Goal: Task Accomplishment & Management: Use online tool/utility

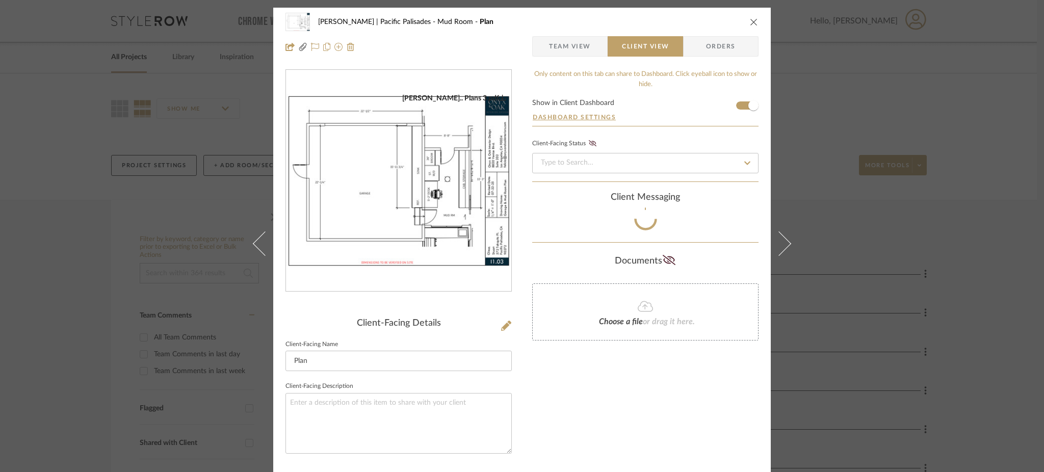
scroll to position [50, 0]
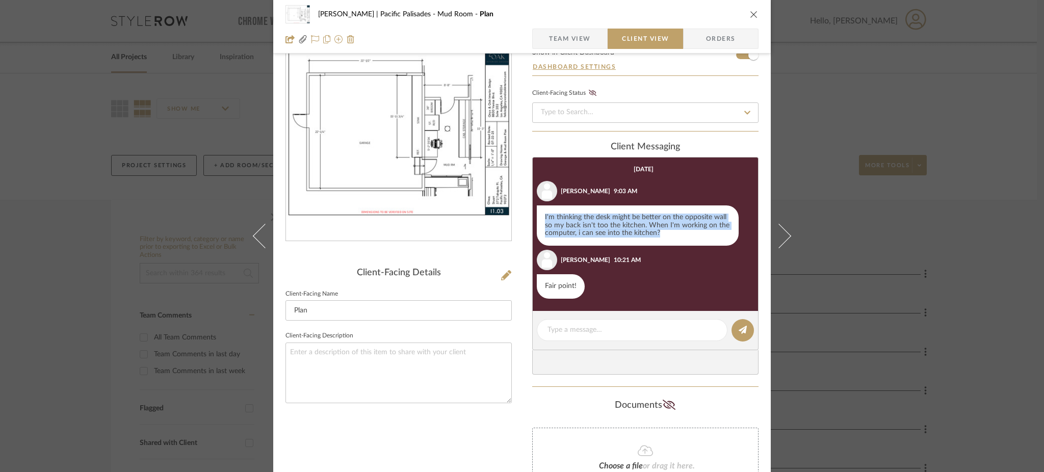
drag, startPoint x: 659, startPoint y: 235, endPoint x: 532, endPoint y: 213, distance: 128.8
click at [532, 213] on li "Jill Stuart 9:03 AM I'm thinking the desk might be better on the opposite wall …" at bounding box center [642, 213] width 221 height 65
copy div "I'm thinking the desk might be better on the opposite wall so my back isn't too…"
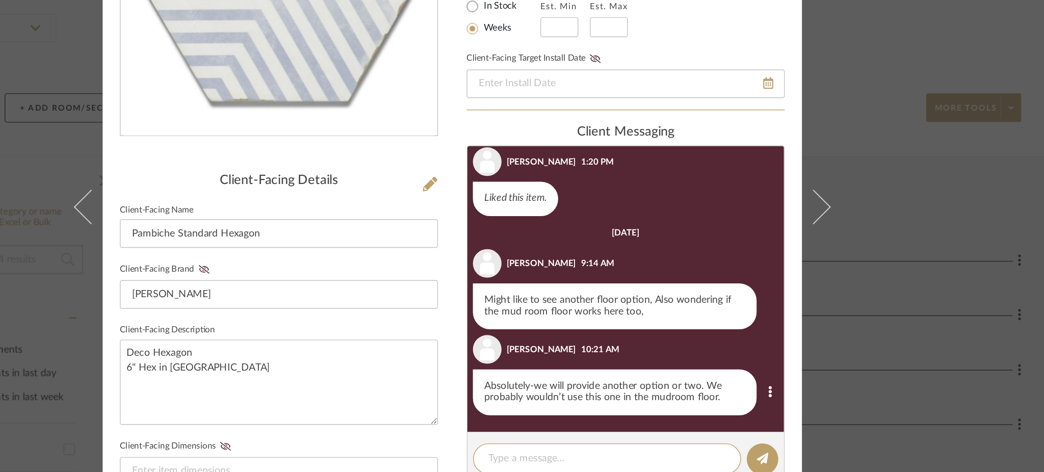
click at [874, 222] on div "Stuart | Pacific Palisades UPSTAIRS LAUNDRY Pambiche Standard Hexagon Team View…" at bounding box center [522, 236] width 1044 height 472
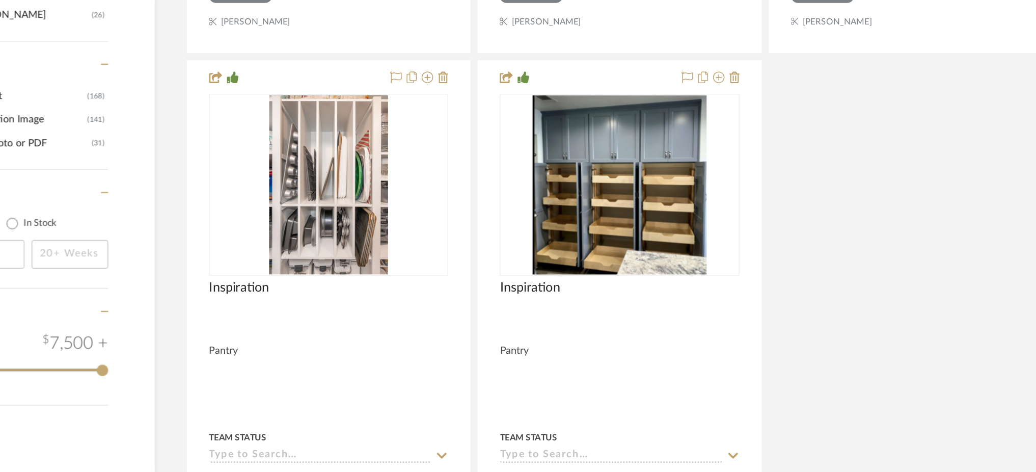
scroll to position [1583, 0]
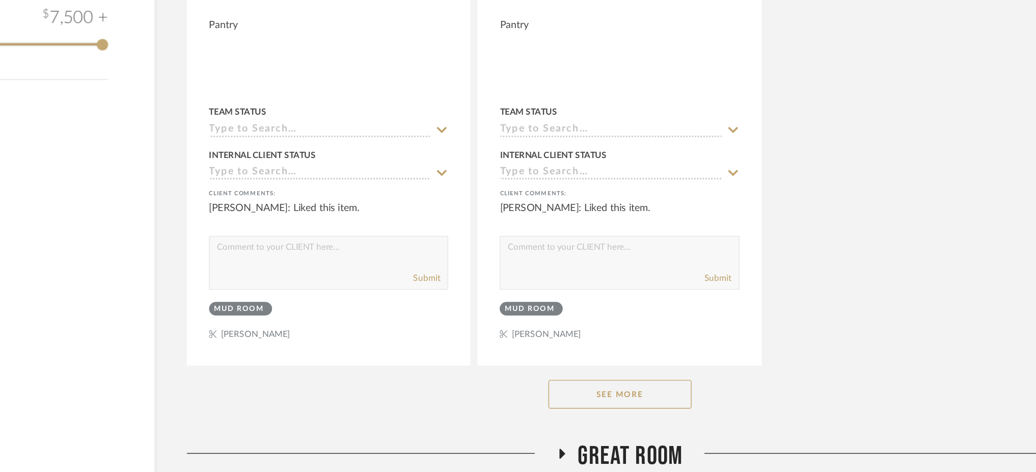
click at [636, 406] on button "See More" at bounding box center [619, 416] width 102 height 20
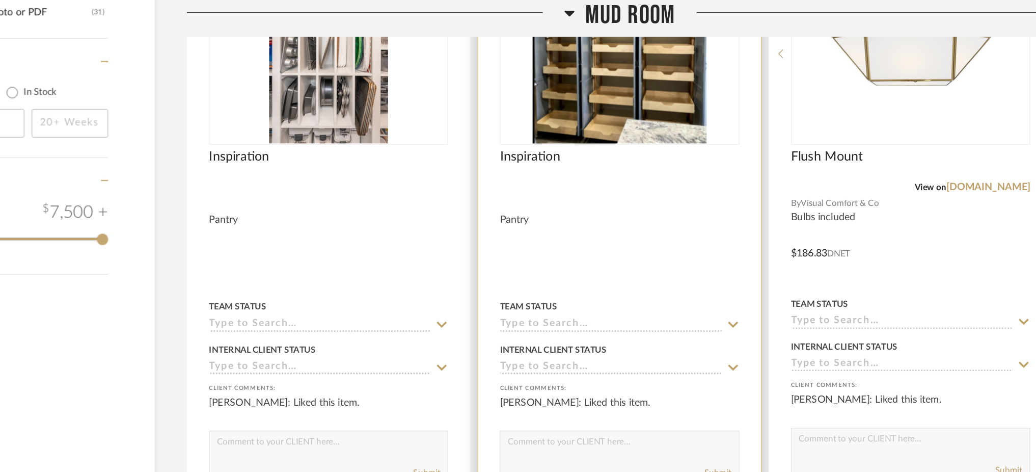
scroll to position [1579, 0]
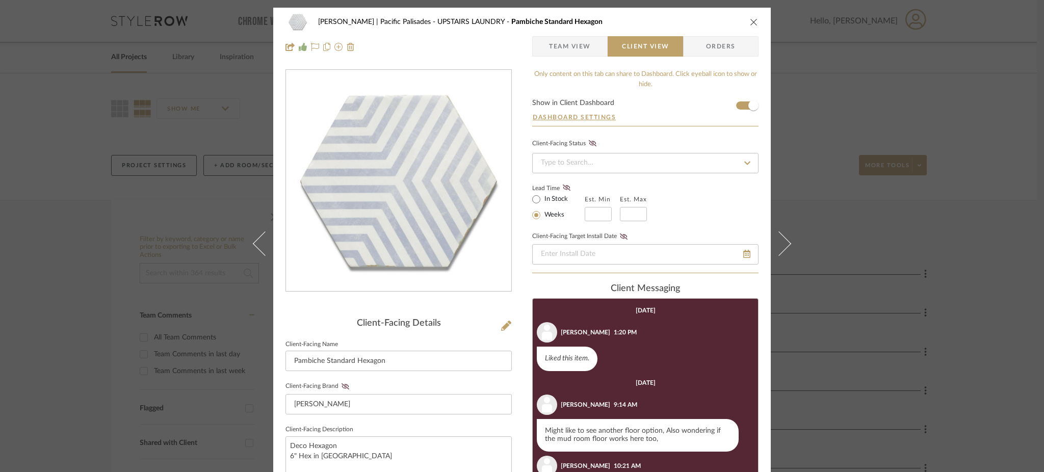
scroll to position [22, 0]
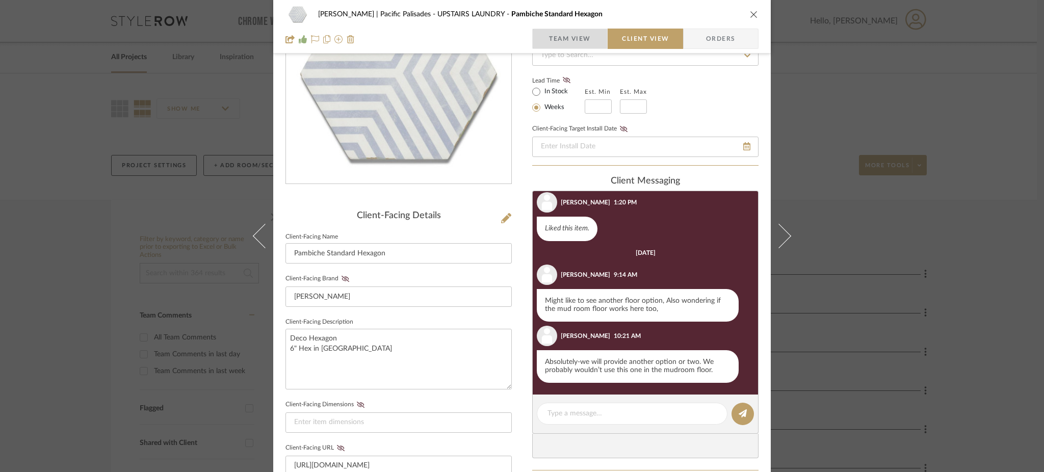
click at [566, 40] on span "Team View" at bounding box center [570, 39] width 42 height 20
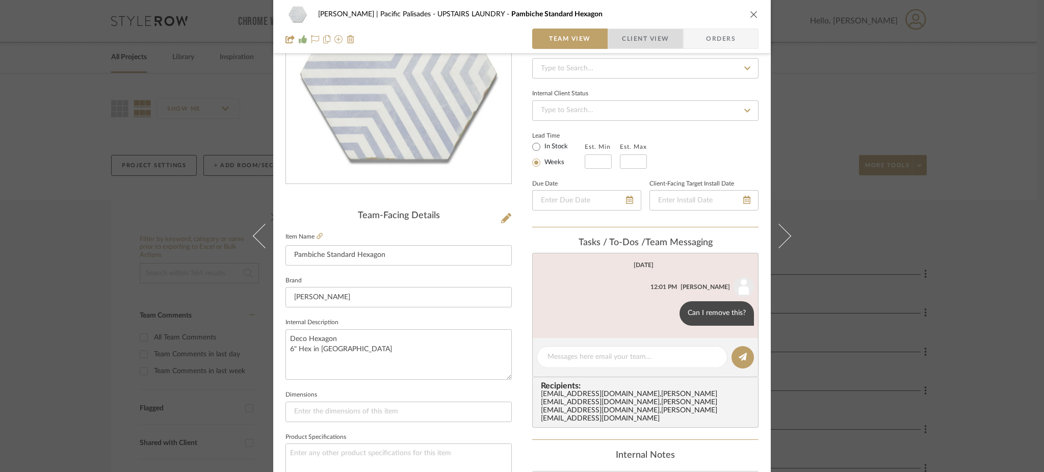
click at [648, 43] on span "Client View" at bounding box center [645, 39] width 47 height 20
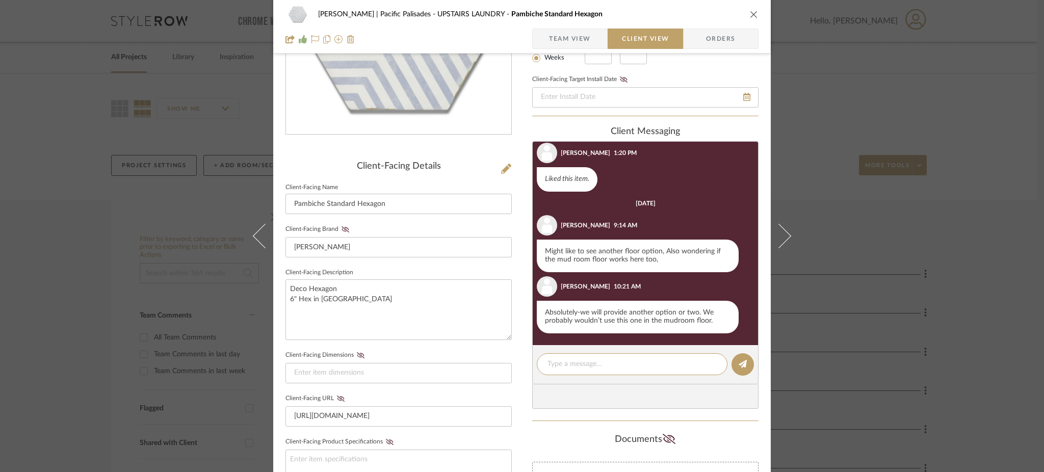
click at [854, 244] on div "Stuart | Pacific Palisades UPSTAIRS LAUNDRY Pambiche Standard Hexagon Team View…" at bounding box center [522, 236] width 1044 height 472
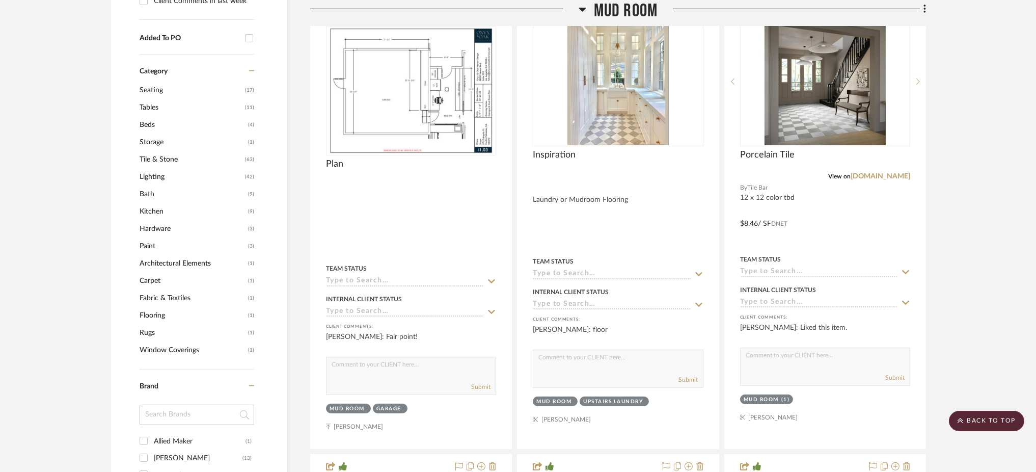
scroll to position [619, 0]
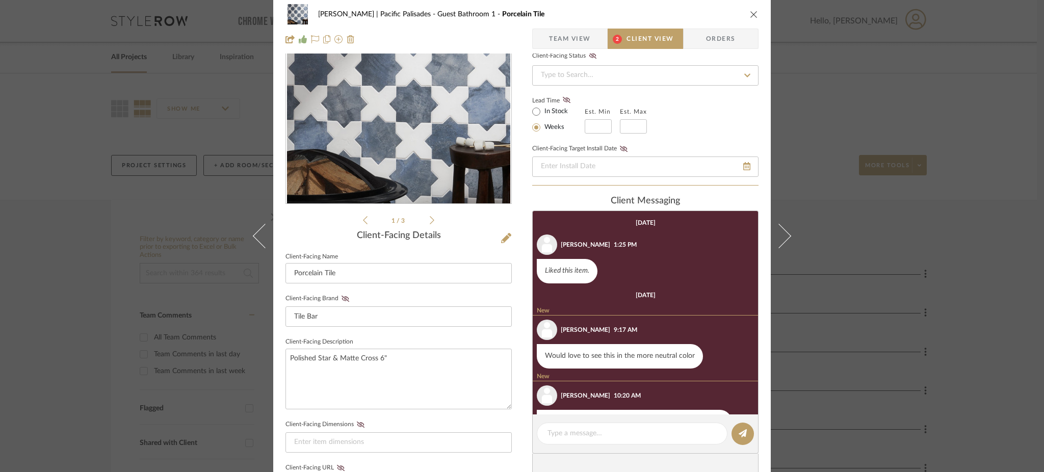
scroll to position [32, 0]
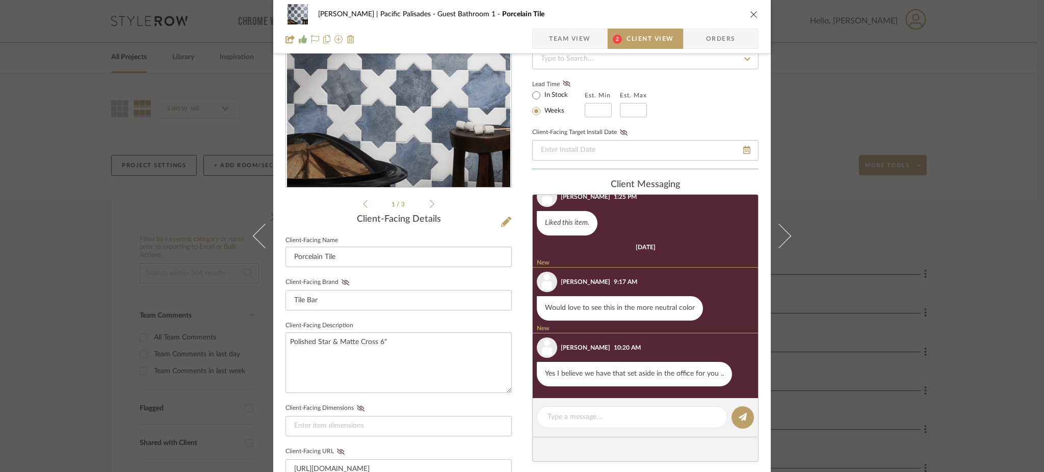
click at [430, 204] on icon at bounding box center [432, 204] width 5 height 8
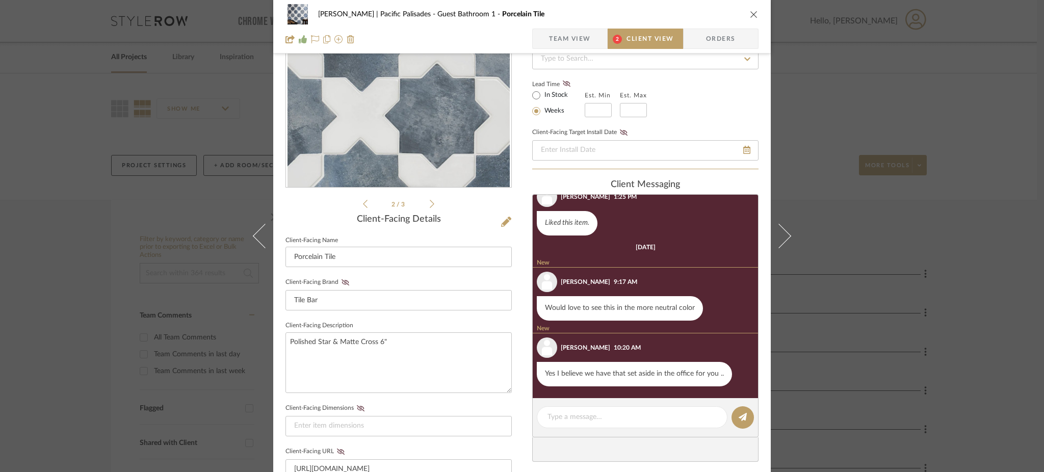
click at [430, 204] on icon at bounding box center [432, 204] width 5 height 8
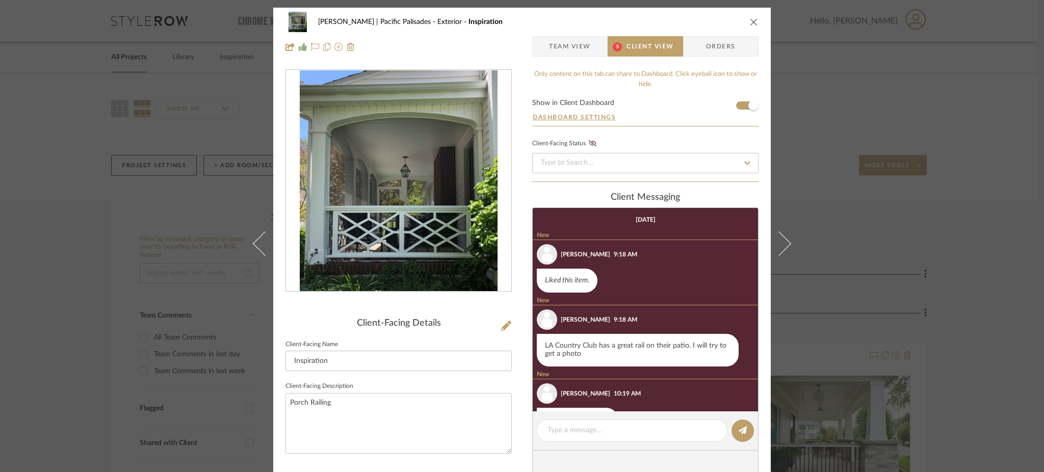
scroll to position [33, 0]
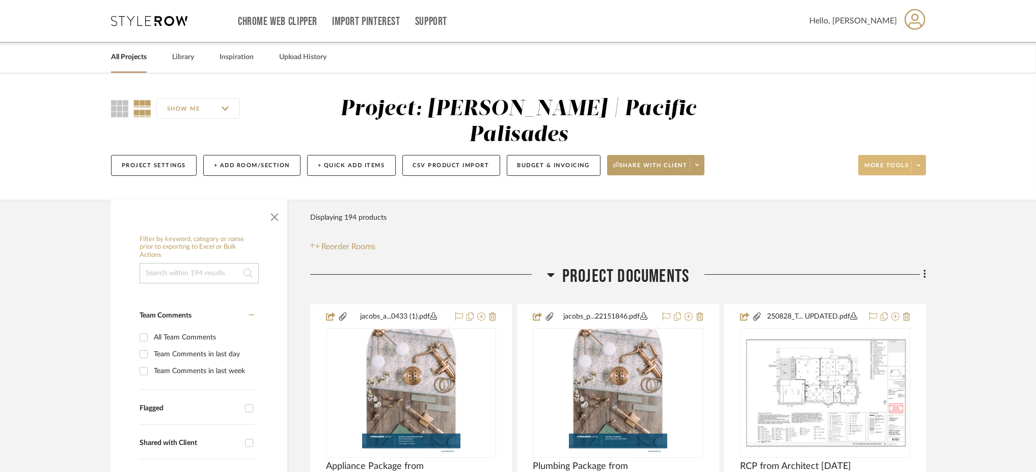
click at [922, 157] on span at bounding box center [919, 164] width 14 height 15
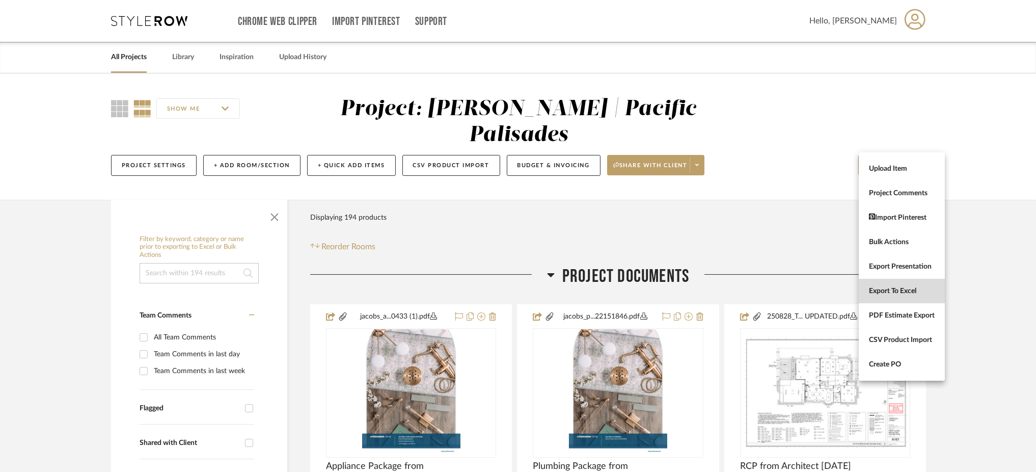
click at [906, 286] on span "Export To Excel" at bounding box center [902, 290] width 66 height 9
